Goal: Information Seeking & Learning: Learn about a topic

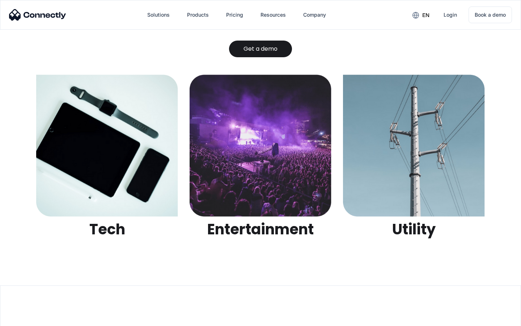
scroll to position [2282, 0]
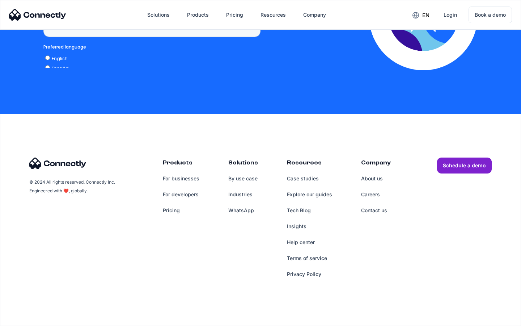
scroll to position [1842, 0]
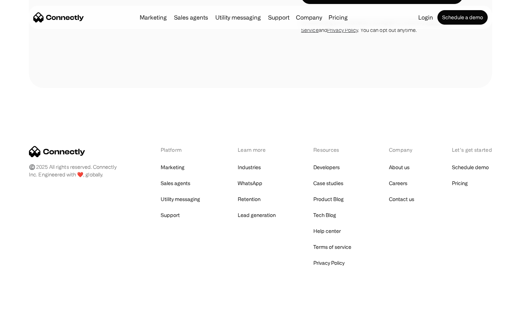
scroll to position [666, 0]
